Goal: Transaction & Acquisition: Book appointment/travel/reservation

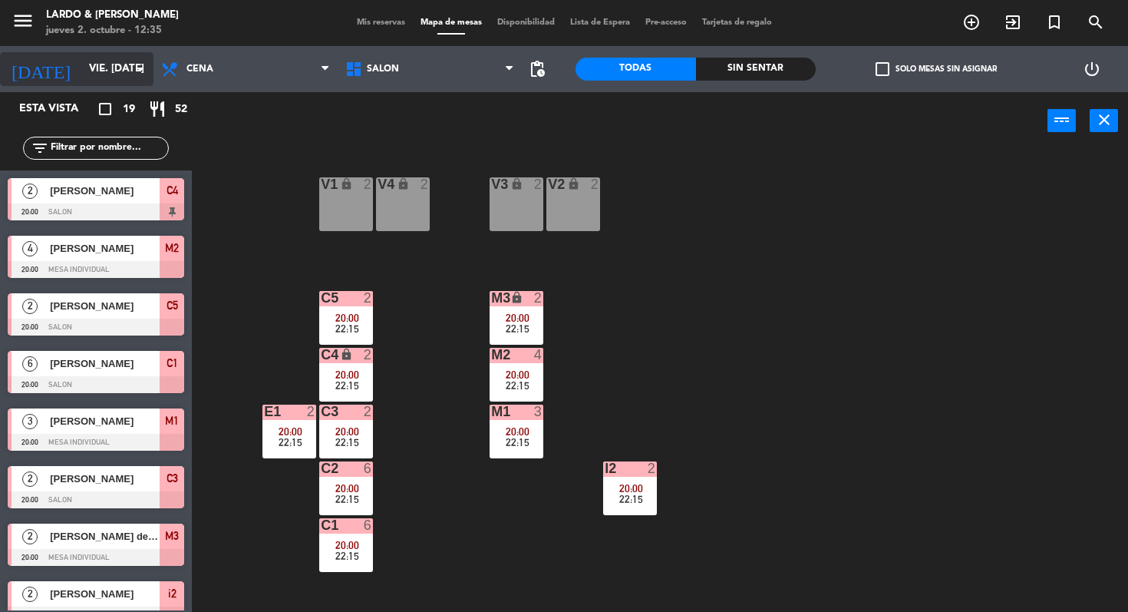
click at [98, 64] on input "vie. [DATE]" at bounding box center [149, 69] width 137 height 28
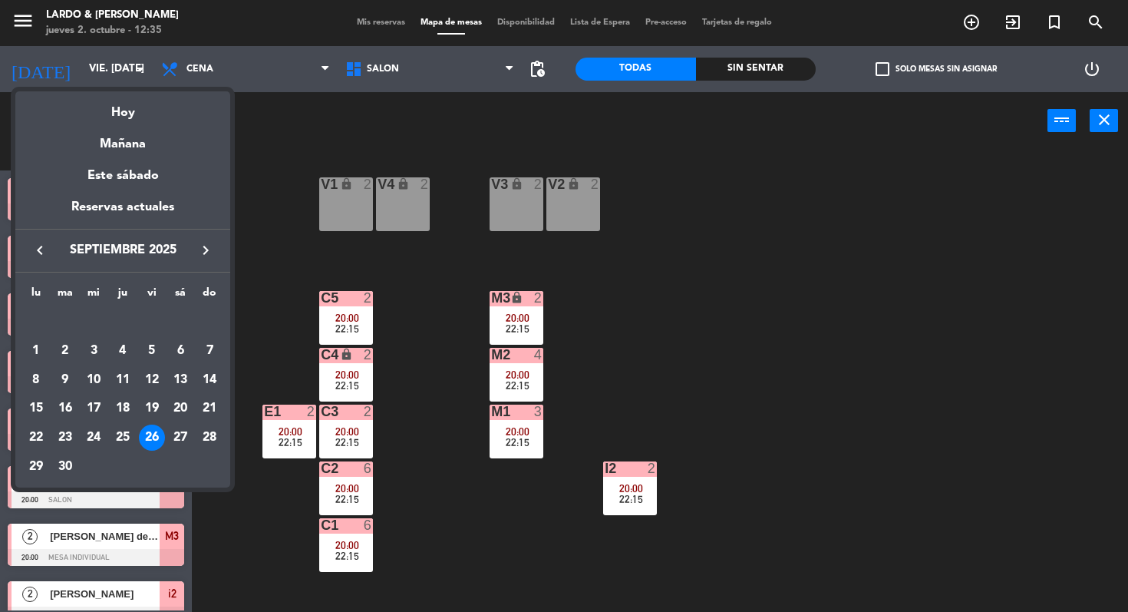
click at [203, 255] on icon "keyboard_arrow_right" at bounding box center [205, 250] width 18 height 18
click at [154, 348] on div "3" at bounding box center [152, 351] width 26 height 26
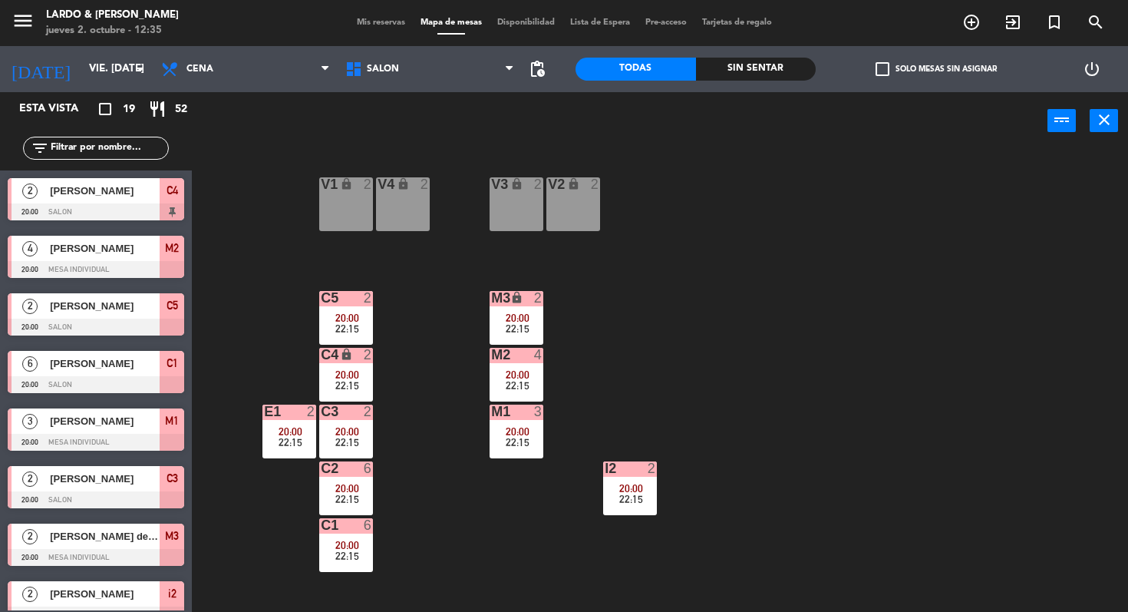
type input "vie. [DATE]"
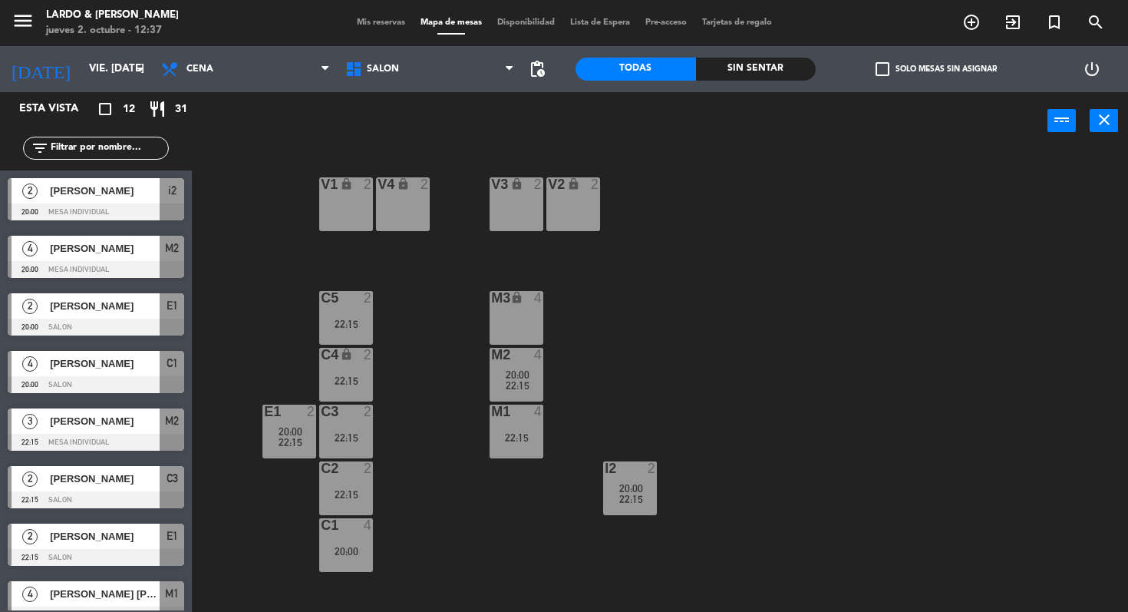
click at [341, 211] on div "V1 lock 2" at bounding box center [346, 204] width 54 height 54
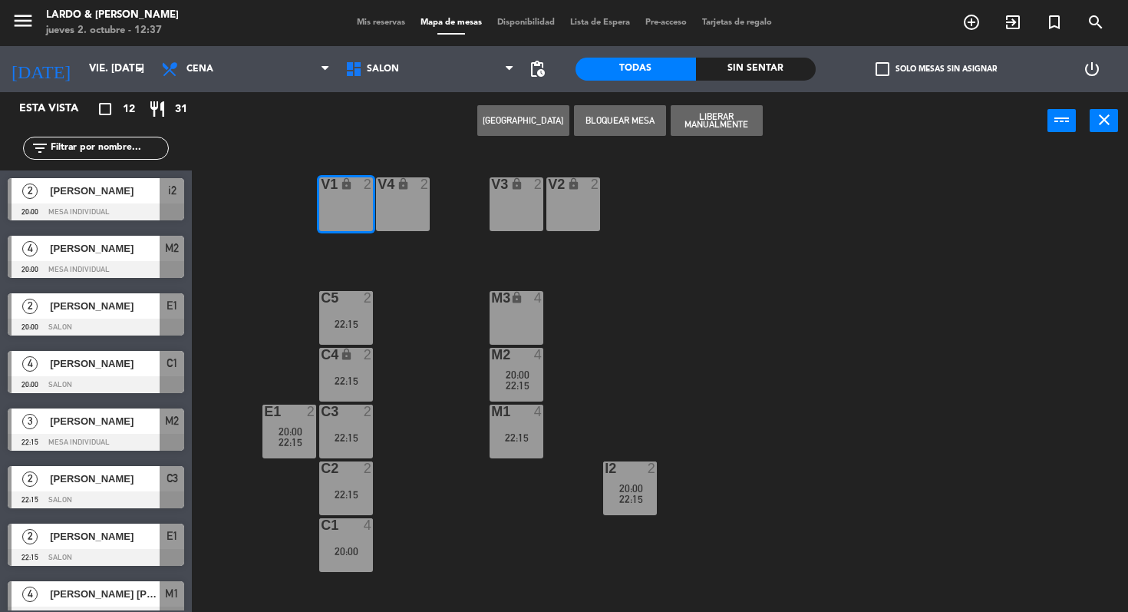
click at [425, 257] on div "V1 lock 2 V2 lock 2 V3 lock 2 V4 lock 2 C5 2 22:15 M3 lock 4 C4 lock 2 22:15 M2…" at bounding box center [665, 381] width 925 height 462
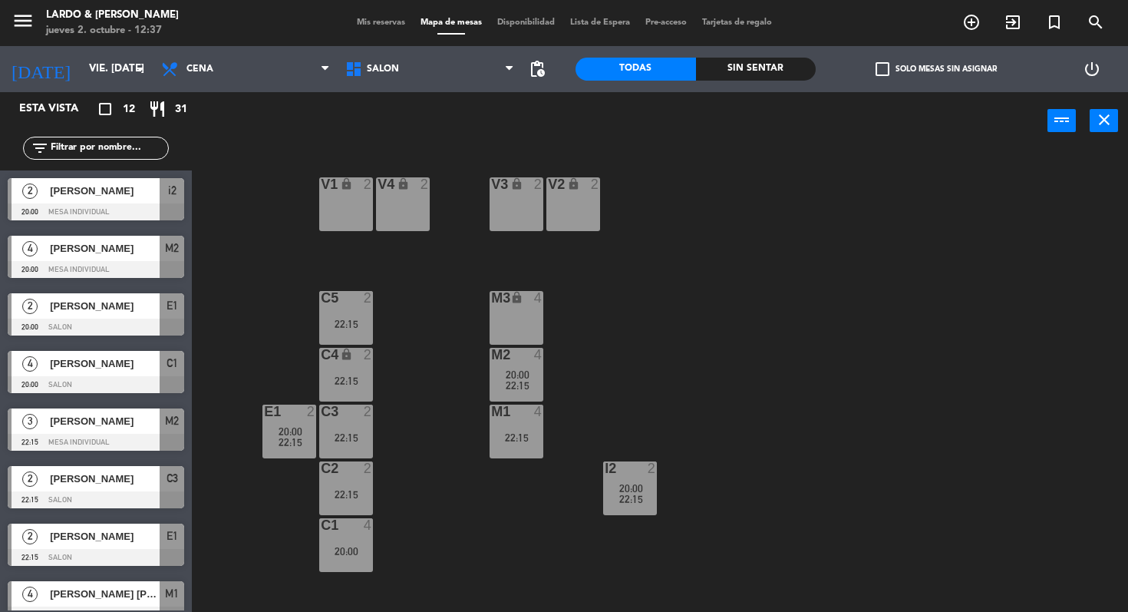
click at [417, 203] on div "V4 lock 2" at bounding box center [403, 204] width 54 height 54
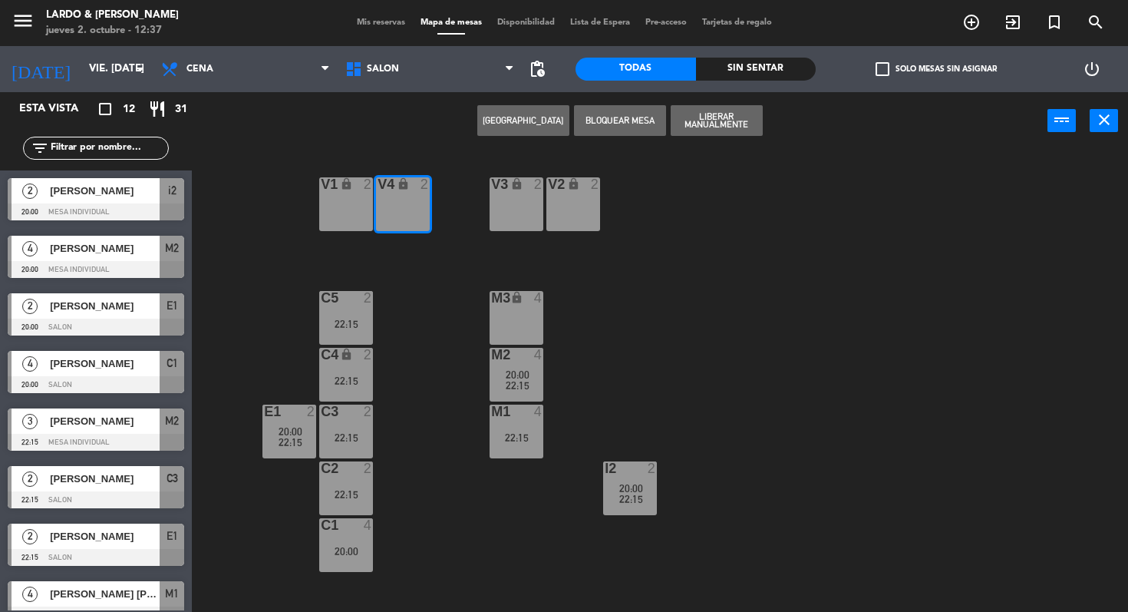
click at [544, 118] on button "[GEOGRAPHIC_DATA]" at bounding box center [523, 120] width 92 height 31
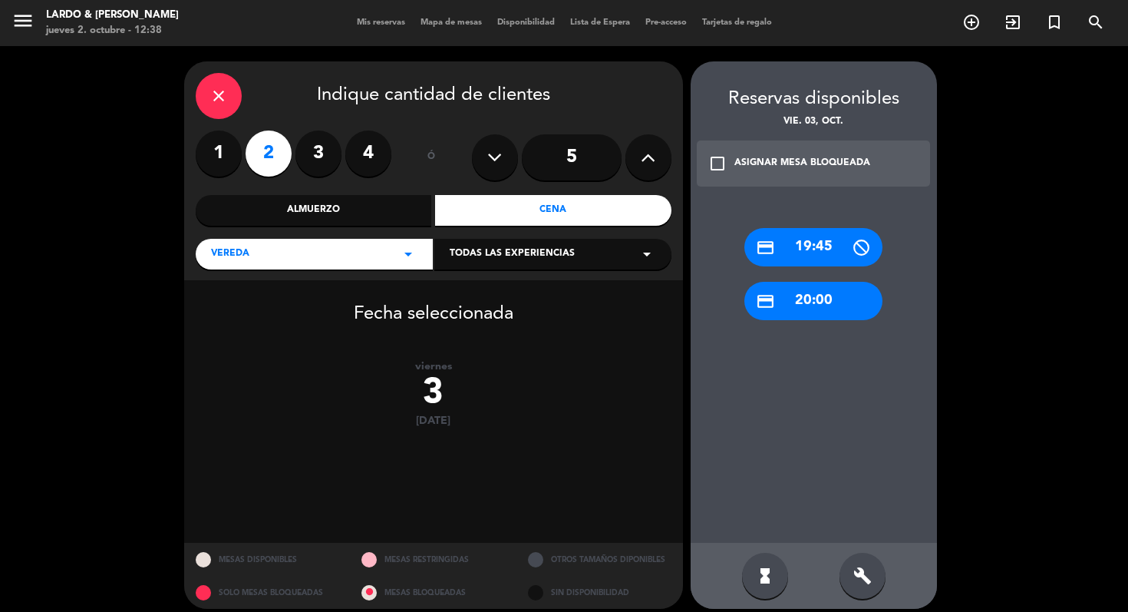
click at [872, 594] on div "build" at bounding box center [862, 575] width 46 height 46
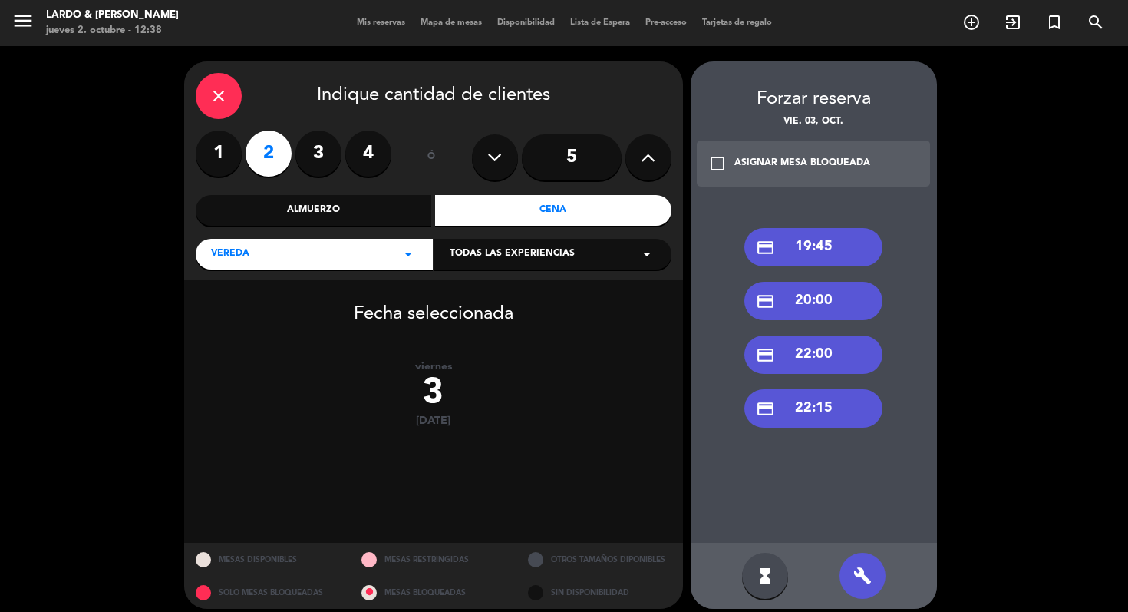
click at [819, 307] on div "credit_card 20:00" at bounding box center [813, 301] width 138 height 38
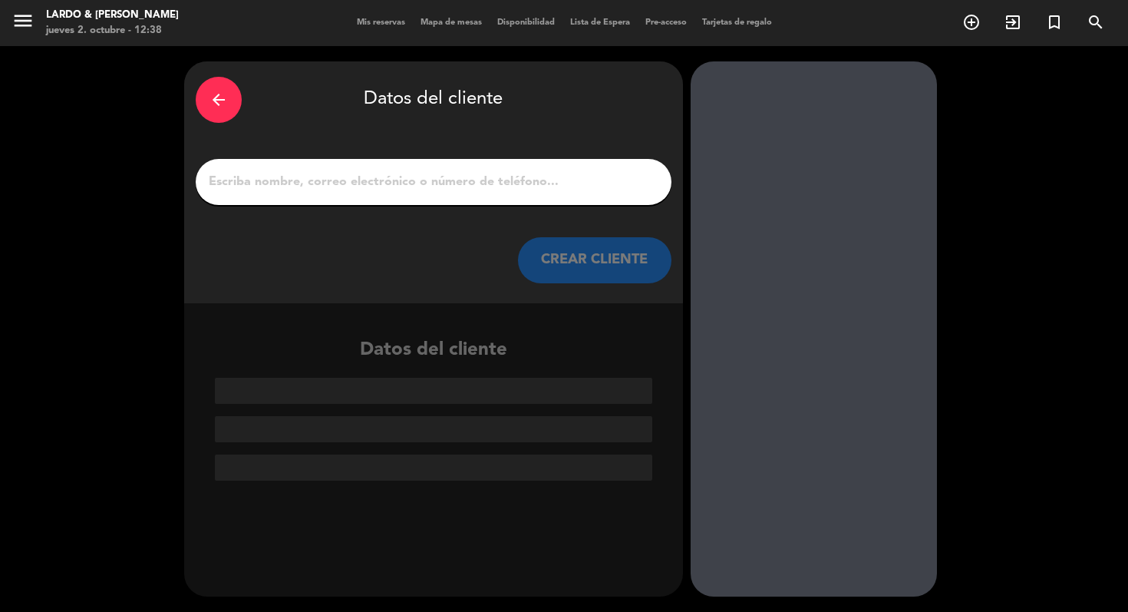
click at [232, 103] on div "arrow_back" at bounding box center [219, 100] width 46 height 46
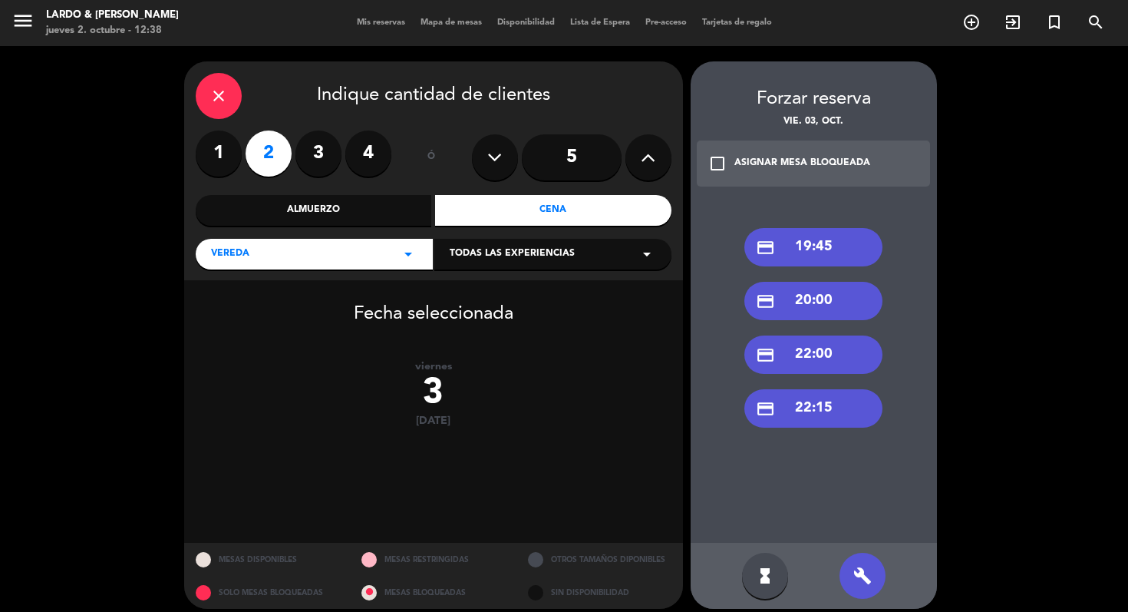
click at [723, 155] on icon "check_box_outline_blank" at bounding box center [717, 163] width 18 height 18
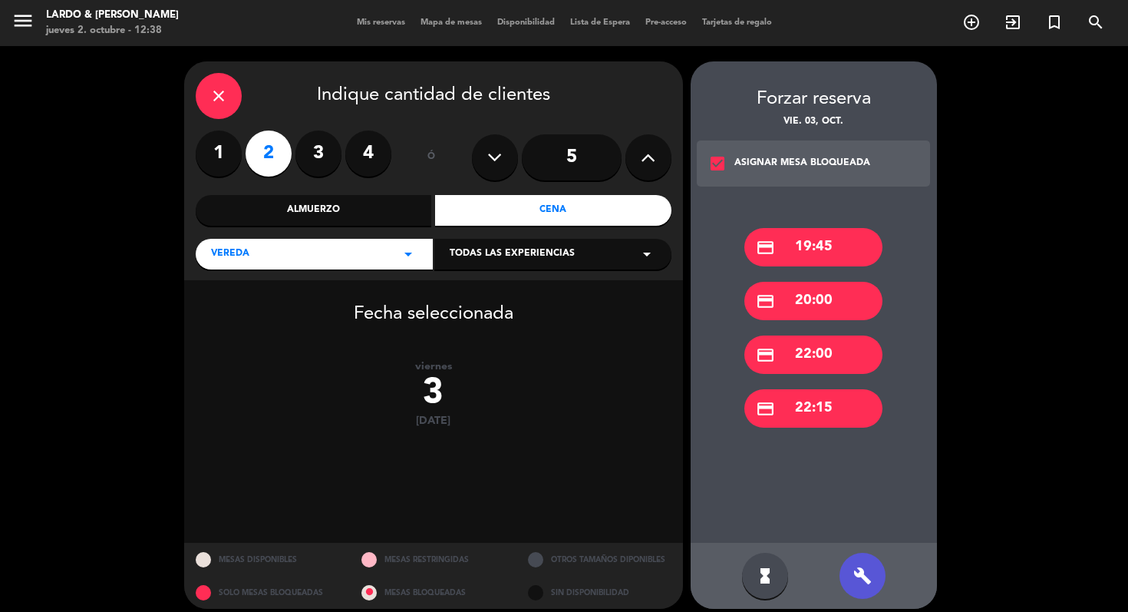
click at [837, 302] on div "credit_card 20:00" at bounding box center [813, 301] width 138 height 38
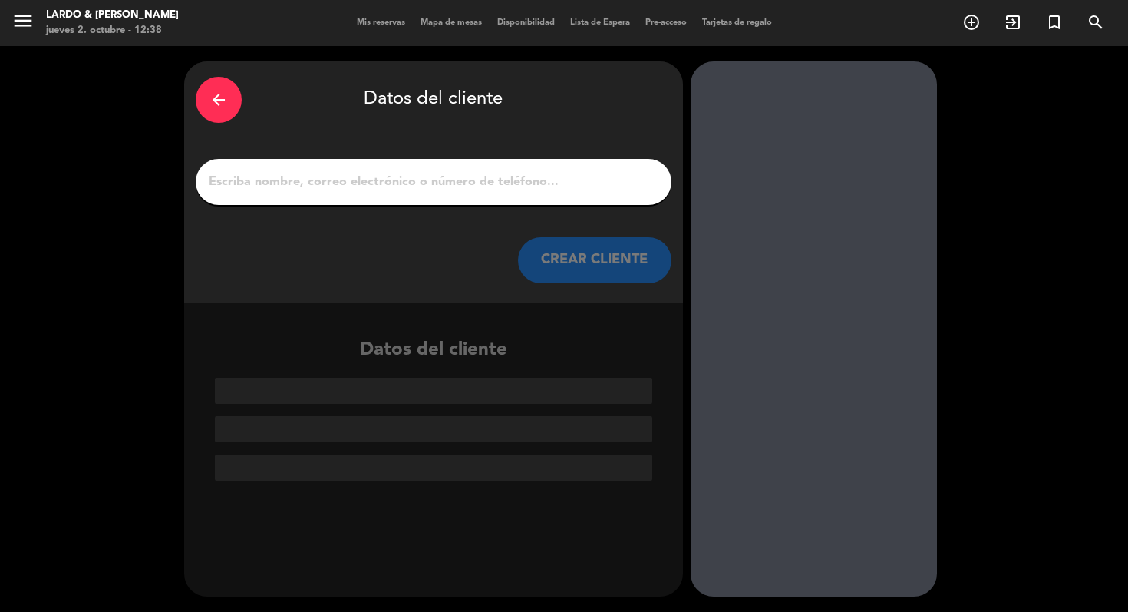
click at [407, 195] on div at bounding box center [434, 182] width 476 height 46
click at [402, 187] on input "1" at bounding box center [433, 181] width 453 height 21
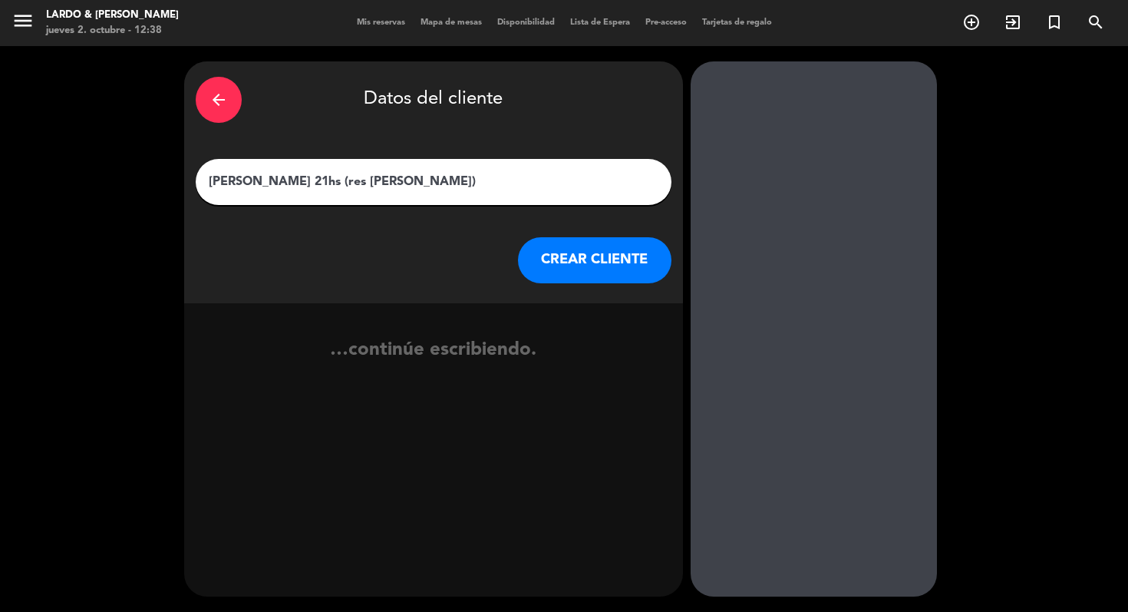
type input "[PERSON_NAME] 21hs (res [PERSON_NAME])"
click at [568, 248] on button "CREAR CLIENTE" at bounding box center [594, 260] width 153 height 46
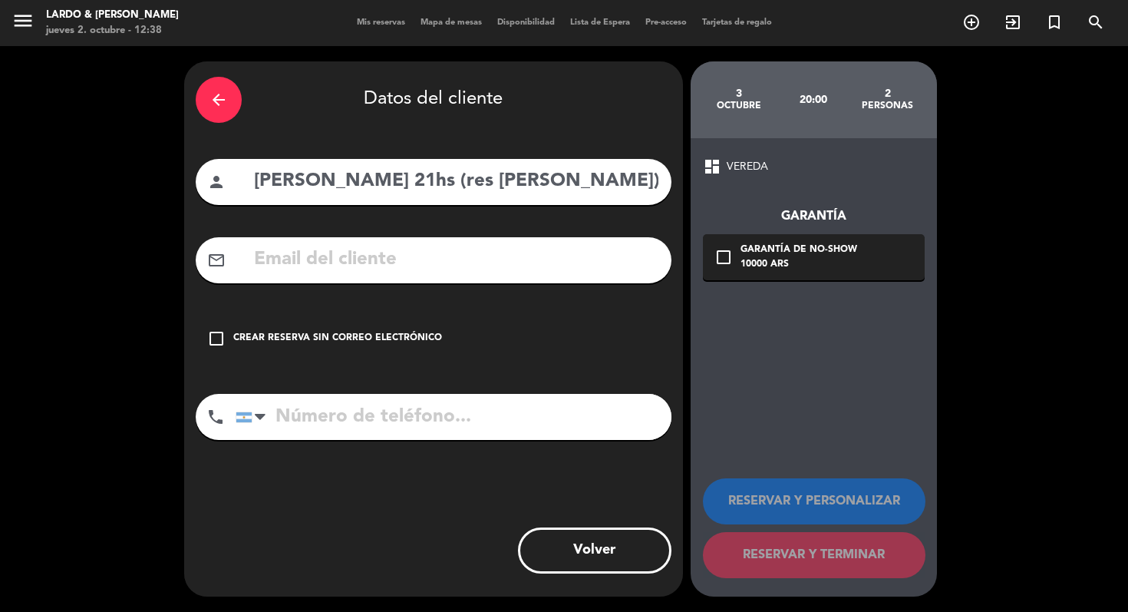
click at [408, 322] on div "check_box_outline_blank Crear reserva sin correo electrónico" at bounding box center [434, 338] width 476 height 46
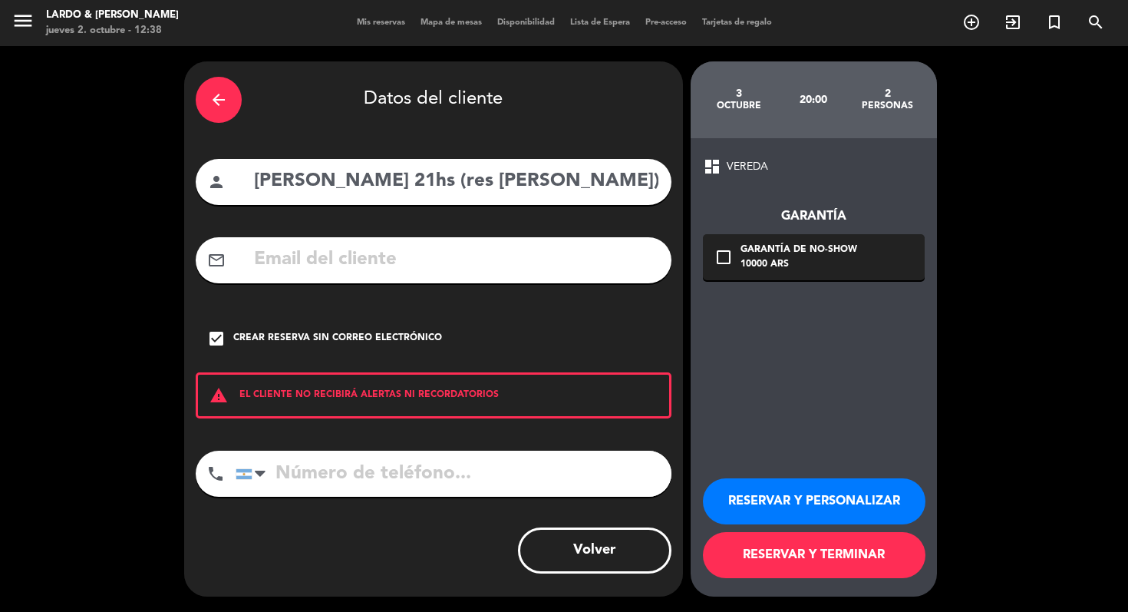
click at [753, 541] on button "RESERVAR Y TERMINAR" at bounding box center [814, 555] width 223 height 46
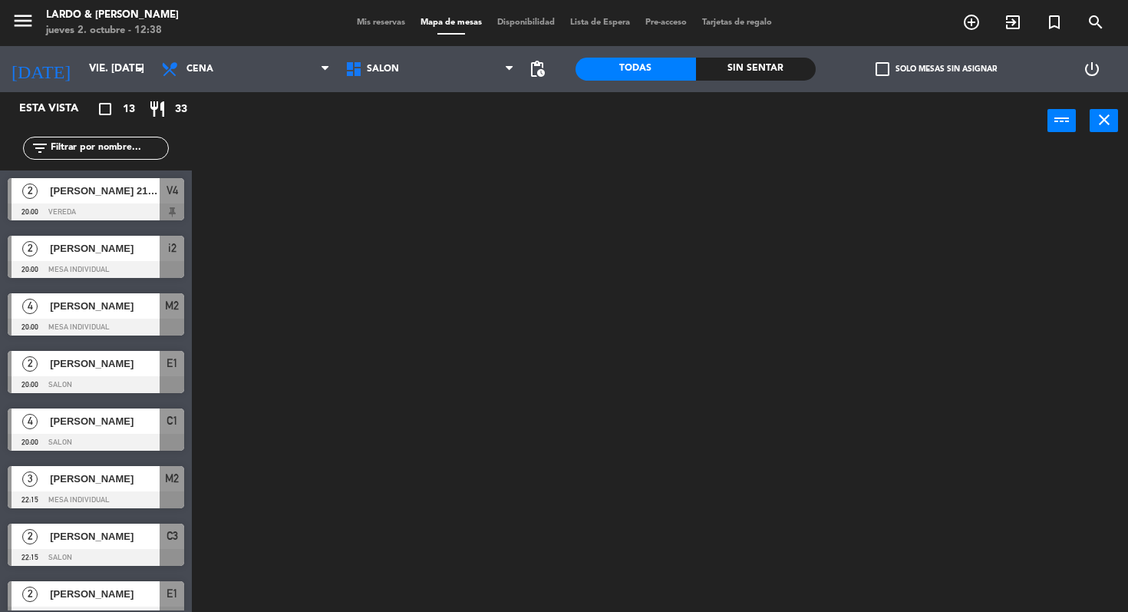
click at [383, 20] on span "Mis reservas" at bounding box center [381, 22] width 64 height 8
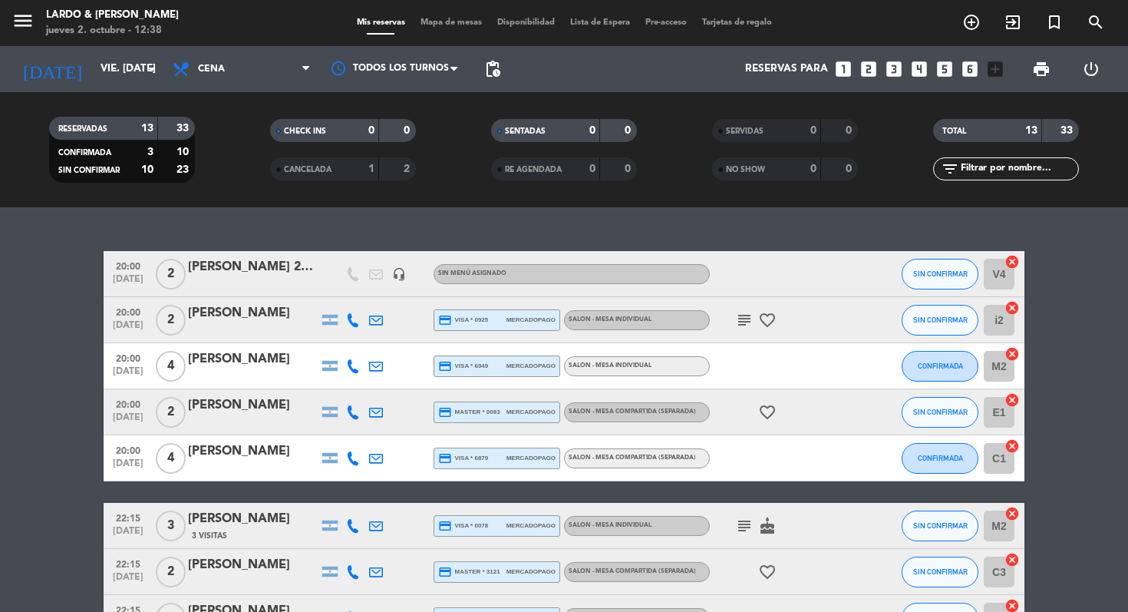
click at [445, 21] on span "Mapa de mesas" at bounding box center [451, 22] width 77 height 8
